Goal: Information Seeking & Learning: Find specific fact

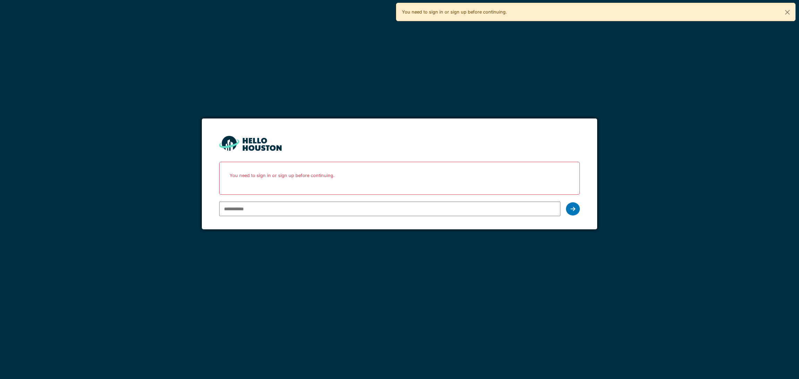
type input "**********"
click at [579, 210] on div at bounding box center [573, 209] width 14 height 13
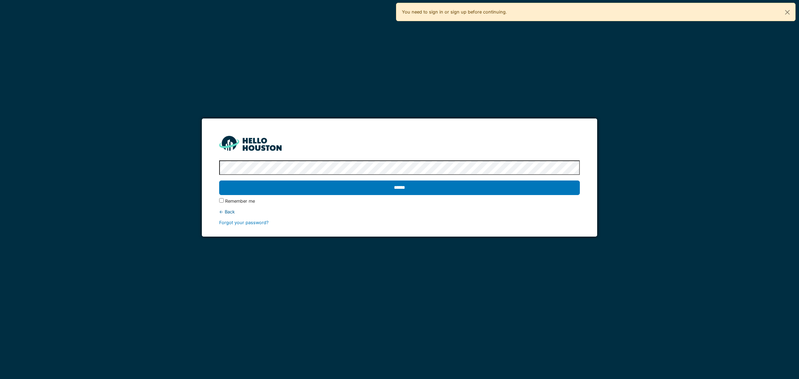
click at [219, 181] on input "******" at bounding box center [399, 188] width 360 height 15
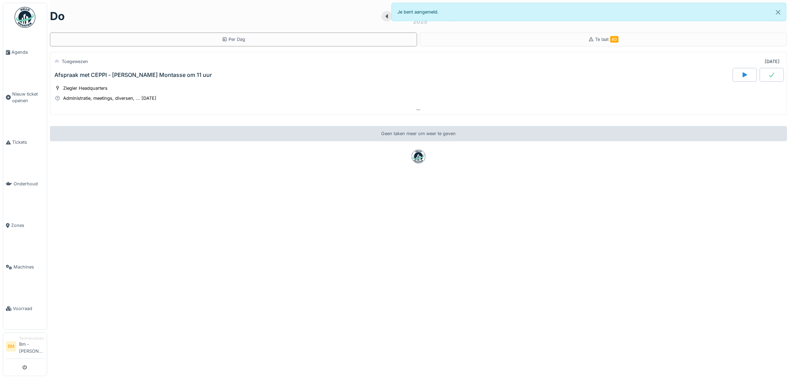
click at [85, 75] on div "Afspraak met CEPPI - [PERSON_NAME] Montasse om 11 uur" at bounding box center [132, 75] width 157 height 7
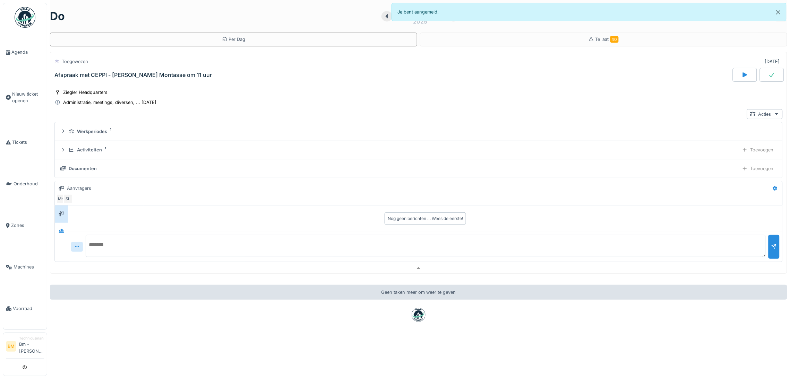
scroll to position [9, 0]
click at [163, 72] on div "Afspraak met CEPPI - [PERSON_NAME] Montasse om 11 uur" at bounding box center [132, 75] width 157 height 7
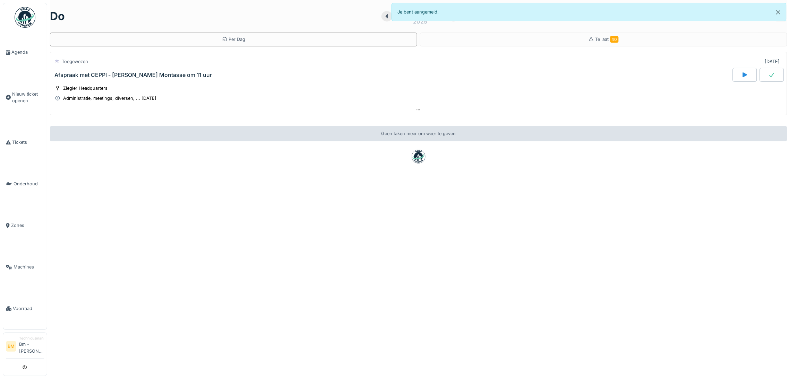
click at [163, 72] on div "Afspraak met CEPPI - [PERSON_NAME] Montasse om 11 uur" at bounding box center [132, 75] width 157 height 7
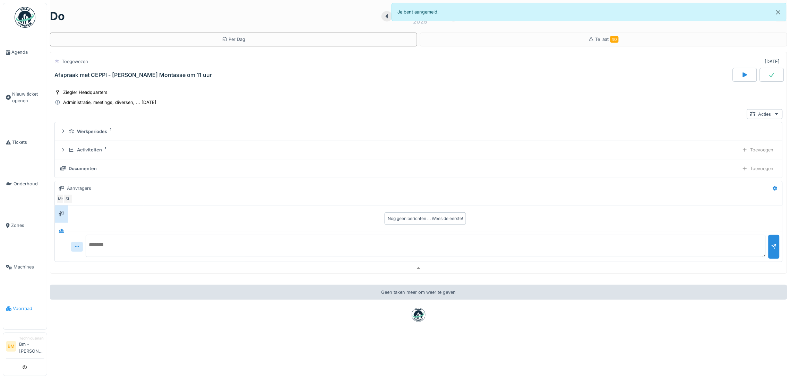
click at [25, 305] on span "Voorraad" at bounding box center [28, 308] width 31 height 7
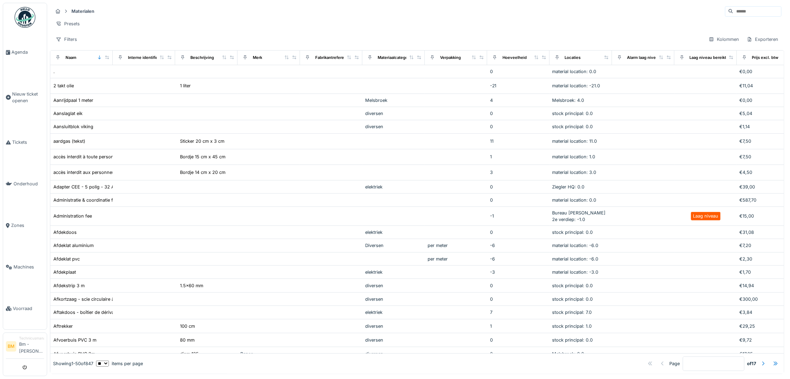
click at [733, 9] on input at bounding box center [757, 12] width 48 height 10
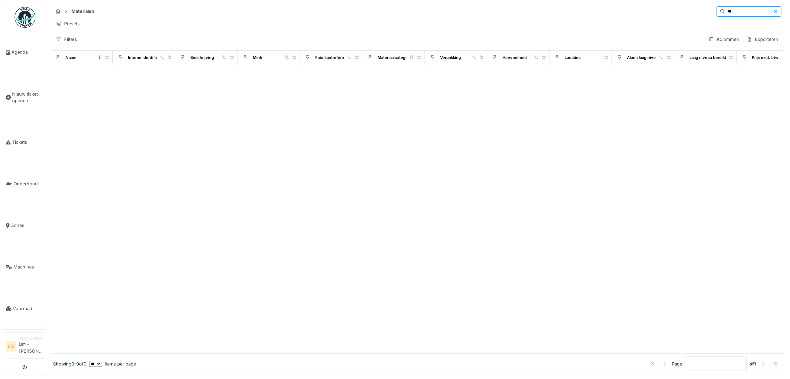
type input "*"
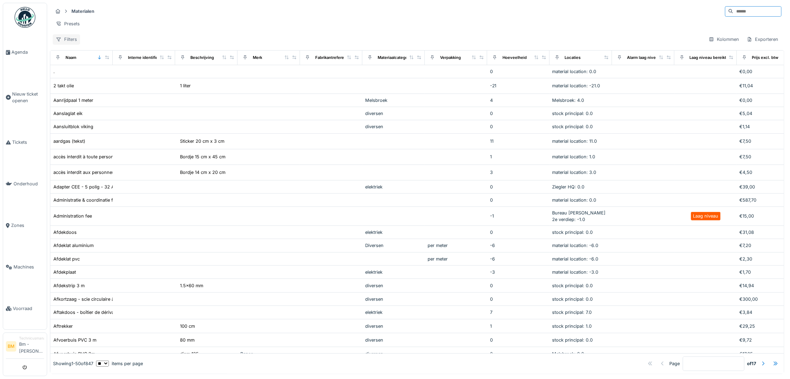
click at [68, 44] on div "Filters" at bounding box center [66, 39] width 27 height 10
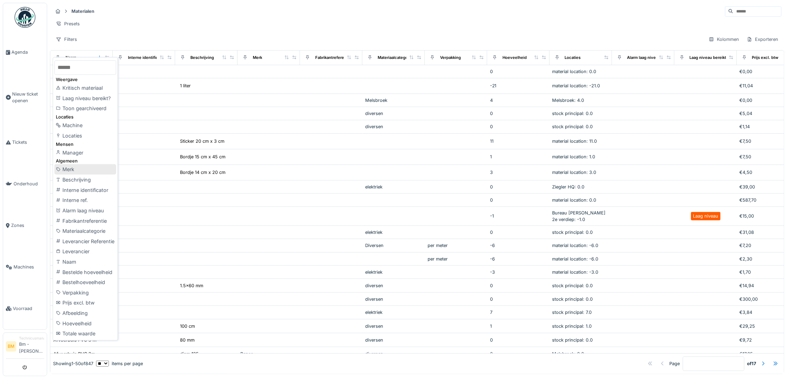
click at [75, 171] on div "Merk" at bounding box center [85, 169] width 62 height 10
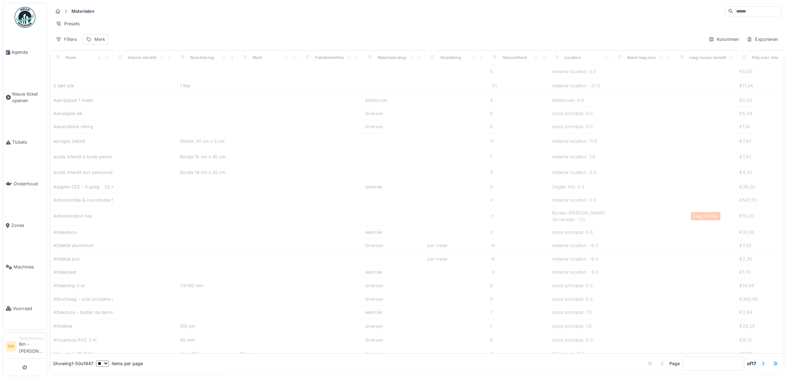
click at [733, 14] on input at bounding box center [757, 12] width 48 height 10
type input "********"
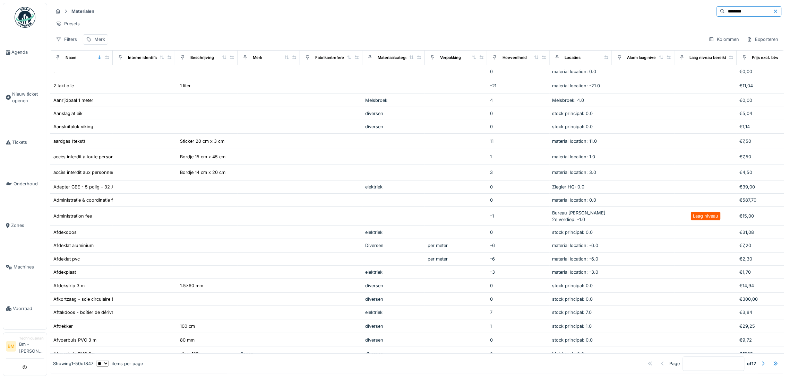
drag, startPoint x: 724, startPoint y: 10, endPoint x: 672, endPoint y: 11, distance: 52.7
click at [672, 11] on div "Materialen ********" at bounding box center [417, 11] width 729 height 11
click at [23, 305] on span "Voorraad" at bounding box center [28, 308] width 31 height 7
click at [733, 11] on input at bounding box center [757, 12] width 48 height 10
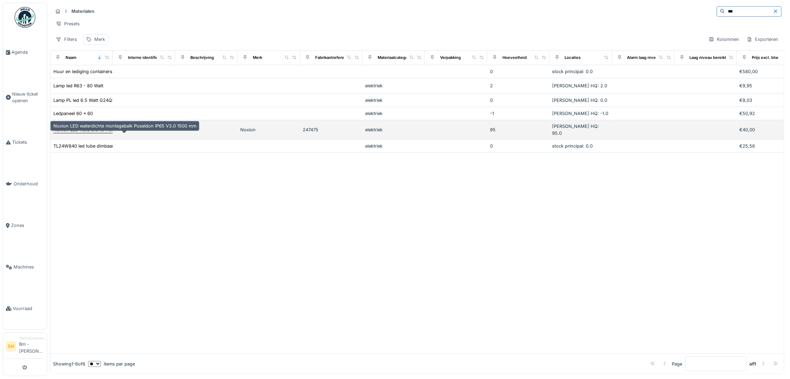
type input "***"
click at [100, 133] on div "Noxion LED waterdichte montagebalk Poseidon IP65 V3.0 1500 mm" at bounding box center [124, 130] width 143 height 7
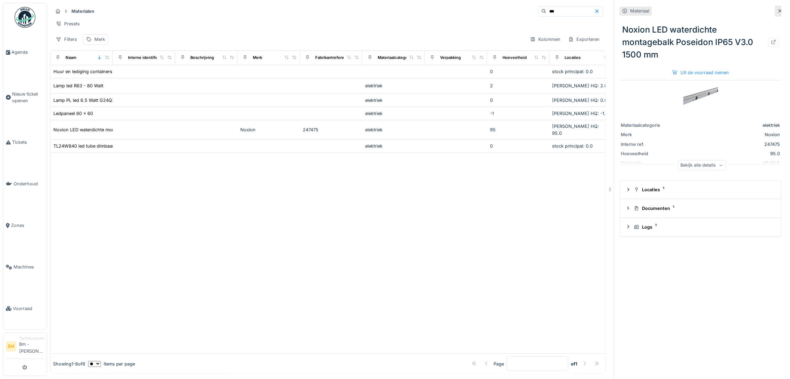
scroll to position [0, 1]
drag, startPoint x: 764, startPoint y: 144, endPoint x: 744, endPoint y: 147, distance: 20.4
click at [744, 147] on div "Materiaalcategorie elektriek Merk Noxion Interne ref. 247475 Hoeveelheid 95.0 S…" at bounding box center [701, 128] width 162 height 97
copy div "247475"
click at [16, 223] on span "Zones" at bounding box center [27, 225] width 33 height 7
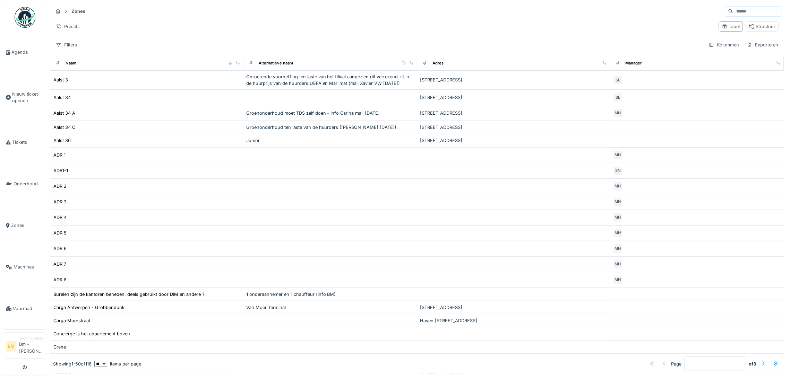
click at [733, 15] on input at bounding box center [757, 12] width 48 height 10
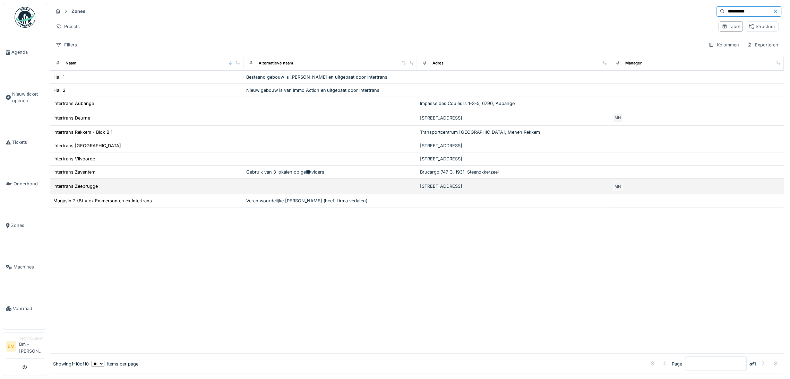
type input "**********"
click at [124, 190] on div "Intertrans Zeebrugge" at bounding box center [147, 186] width 188 height 7
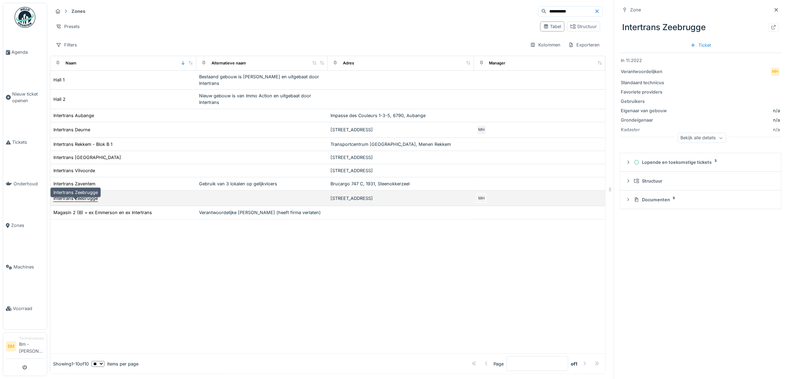
click at [87, 202] on div "Intertrans Zeebrugge" at bounding box center [75, 198] width 44 height 7
click at [375, 202] on div "Loodswezenstraat 1, 8380, Zeebrugge" at bounding box center [400, 198] width 140 height 7
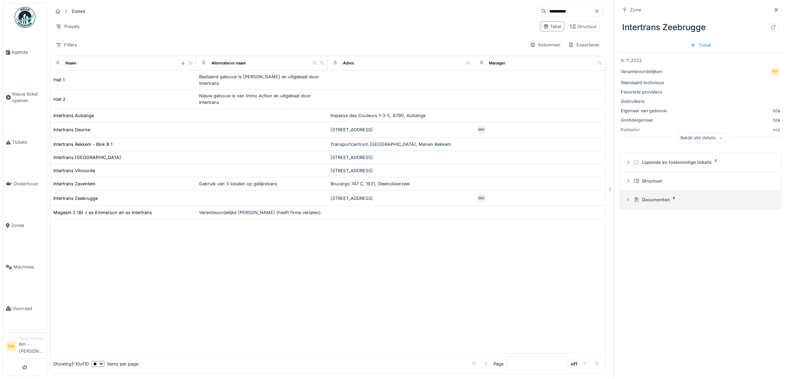
click at [642, 200] on div "Documenten 5" at bounding box center [703, 200] width 139 height 7
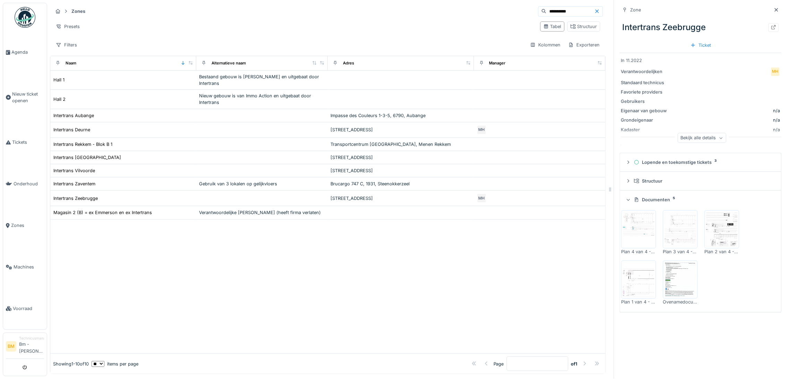
click at [718, 238] on img at bounding box center [721, 229] width 31 height 35
click at [26, 54] on span "Agenda" at bounding box center [27, 52] width 33 height 7
